Goal: Task Accomplishment & Management: Use online tool/utility

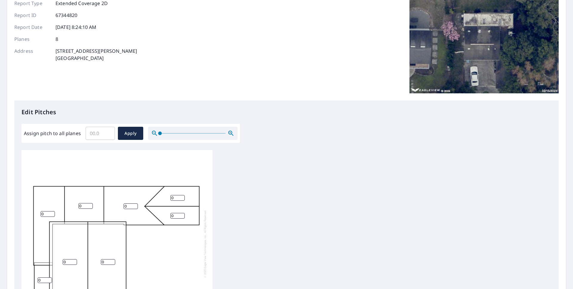
scroll to position [7, 0]
click at [91, 132] on input "Assign pitch to all planes" at bounding box center [100, 133] width 29 height 17
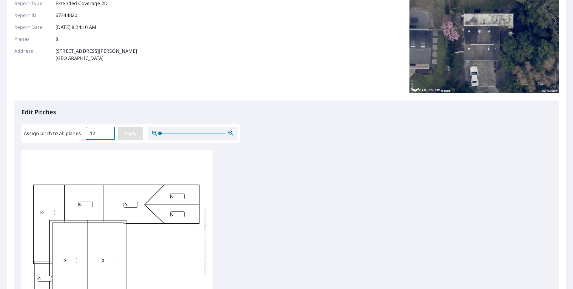
type input "12"
click at [130, 135] on span "Apply" at bounding box center [131, 133] width 16 height 7
type input "12"
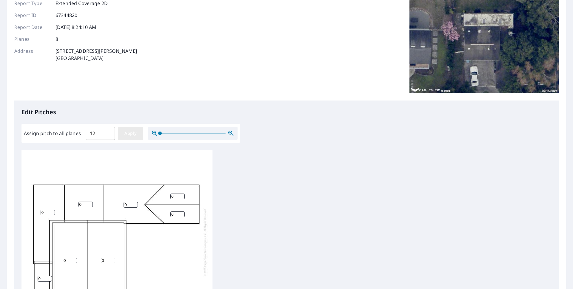
type input "12"
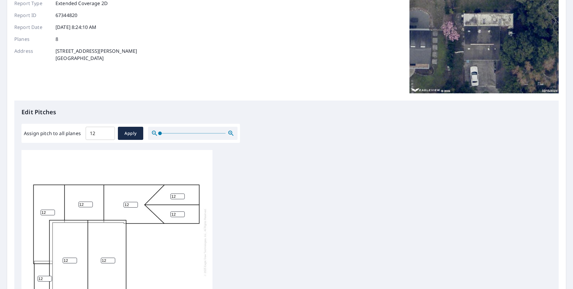
click at [97, 133] on input "12" at bounding box center [100, 133] width 29 height 17
type input "10"
click at [123, 135] on span "Apply" at bounding box center [131, 133] width 16 height 7
type input "10"
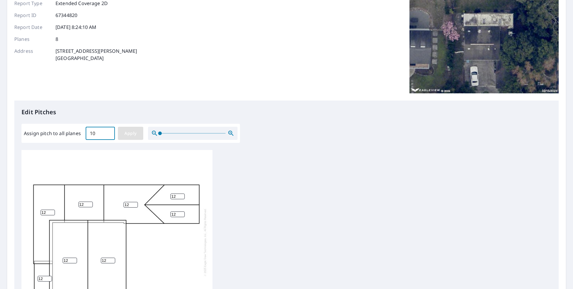
type input "10"
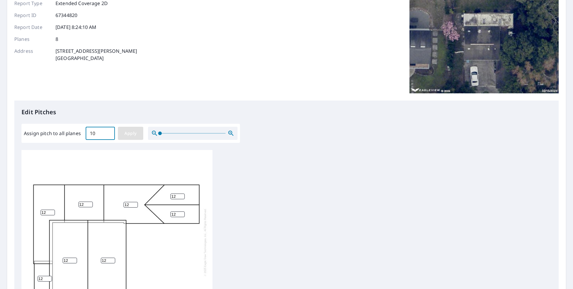
type input "10"
click at [136, 202] on input "9" at bounding box center [131, 205] width 14 height 6
type input "8"
click at [136, 202] on input "8" at bounding box center [131, 205] width 14 height 6
click at [181, 194] on input "9" at bounding box center [177, 197] width 14 height 6
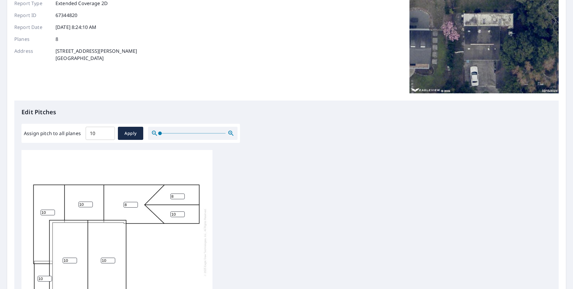
click at [181, 194] on input "8" at bounding box center [177, 197] width 14 height 6
click at [181, 194] on input "7" at bounding box center [177, 197] width 14 height 6
click at [181, 194] on input "6" at bounding box center [177, 197] width 14 height 6
type input "5"
click at [182, 194] on input "5" at bounding box center [177, 197] width 14 height 6
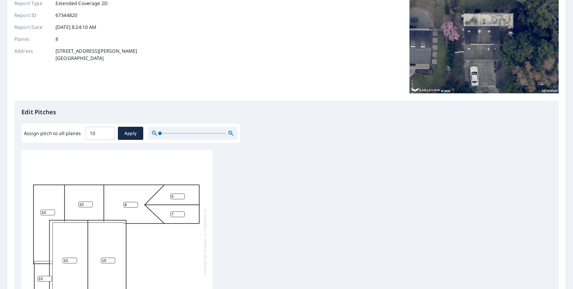
click at [182, 212] on input "7" at bounding box center [177, 215] width 14 height 6
click at [182, 212] on input "6" at bounding box center [177, 215] width 14 height 6
type input "5"
click at [182, 212] on input "5" at bounding box center [177, 215] width 14 height 6
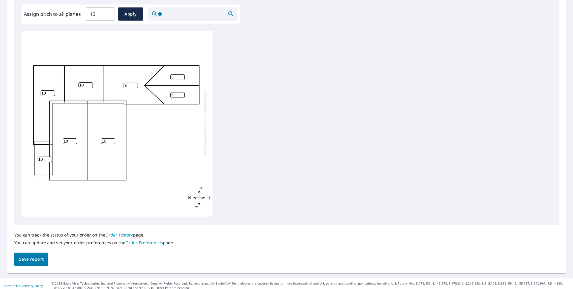
click at [45, 157] on input "10" at bounding box center [45, 160] width 14 height 6
type input "10"
click at [47, 90] on input "10" at bounding box center [48, 93] width 14 height 6
type input "1"
type input "0"
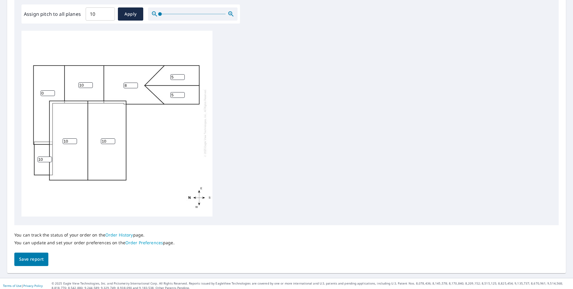
click at [41, 157] on input "10" at bounding box center [45, 160] width 14 height 6
type input "0"
type input "1"
click at [52, 90] on input "1" at bounding box center [48, 93] width 14 height 6
click at [91, 82] on input "9" at bounding box center [86, 85] width 14 height 6
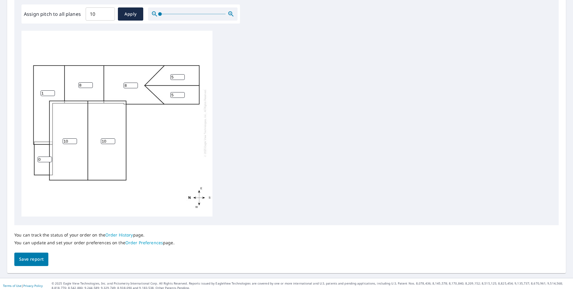
type input "8"
click at [91, 82] on input "8" at bounding box center [86, 85] width 14 height 6
click at [34, 261] on span "Save report" at bounding box center [31, 259] width 24 height 7
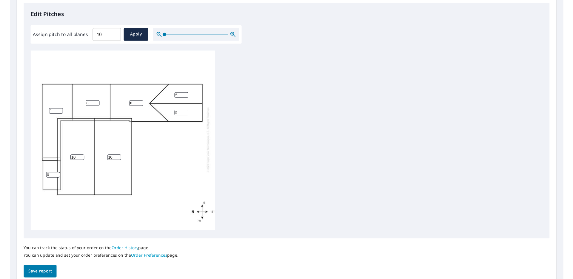
scroll to position [0, 0]
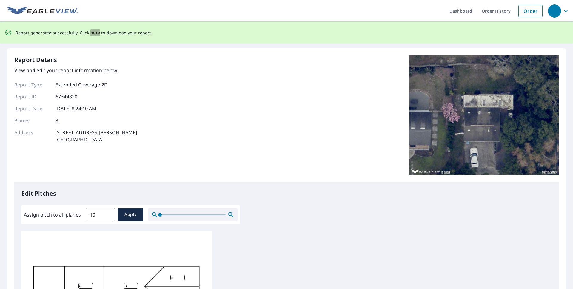
click at [96, 33] on span "here" at bounding box center [95, 32] width 10 height 7
